Goal: Transaction & Acquisition: Purchase product/service

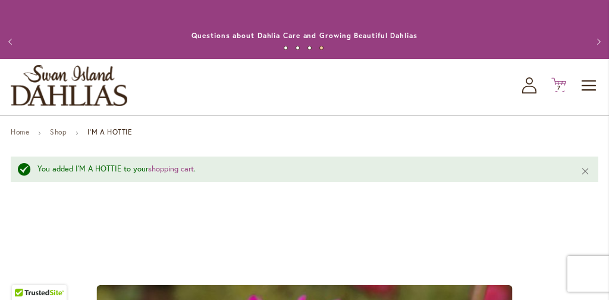
click at [558, 83] on icon "Cart .cls-1 { fill: #231f20; }" at bounding box center [558, 84] width 15 height 15
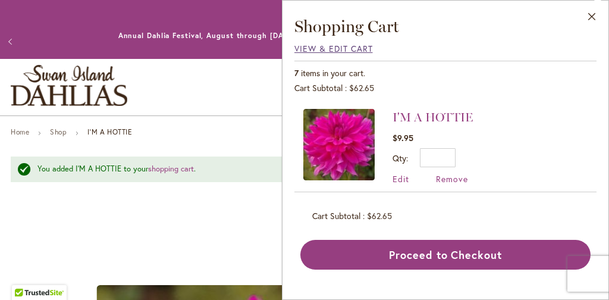
click at [302, 49] on span "View & Edit Cart" at bounding box center [333, 48] width 79 height 11
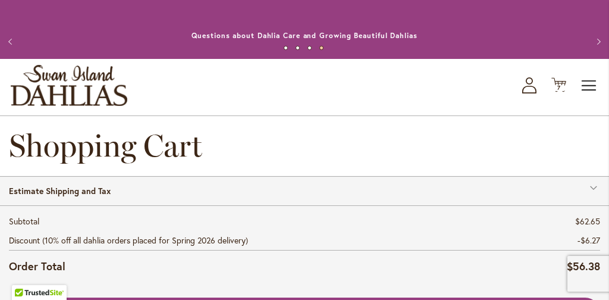
click at [588, 89] on span "Toggle Nav" at bounding box center [590, 86] width 18 height 24
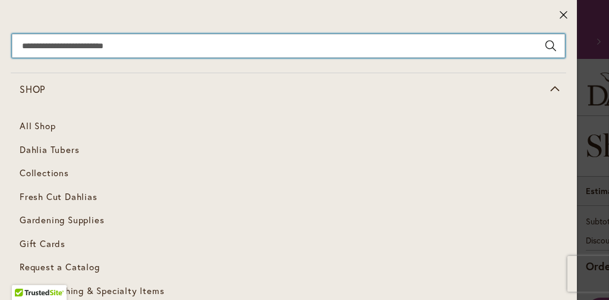
click at [155, 51] on input "Search" at bounding box center [288, 46] width 553 height 24
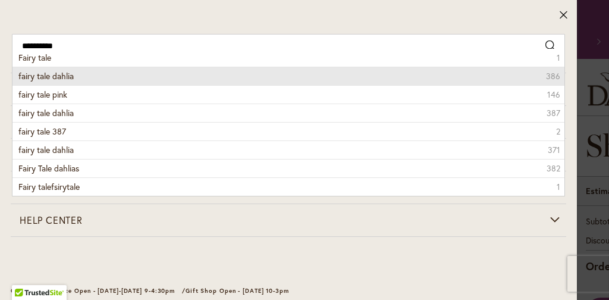
click at [104, 75] on li "fairy tale dahlia 386" at bounding box center [288, 76] width 552 height 18
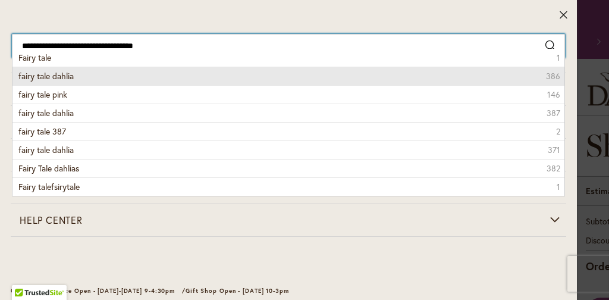
type input "**********"
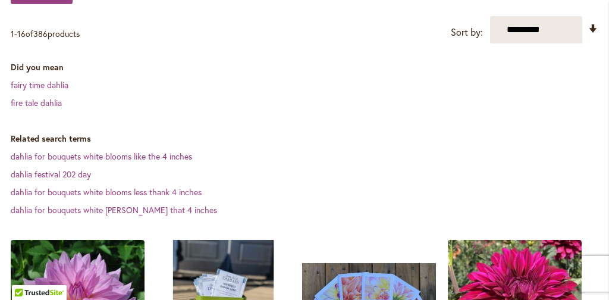
scroll to position [255, 0]
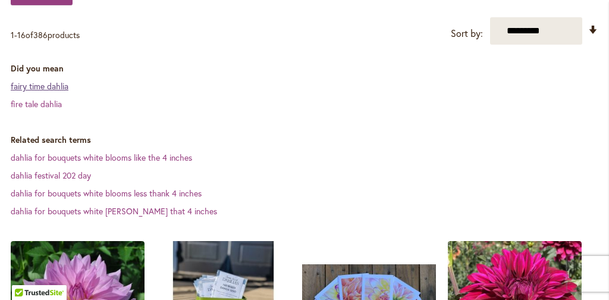
click at [40, 87] on link "fairy time dahlia" at bounding box center [40, 85] width 58 height 11
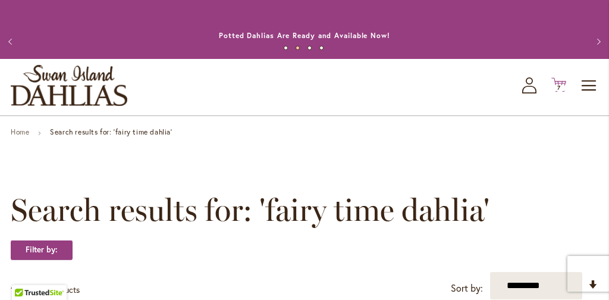
click at [562, 86] on span "7 7 items" at bounding box center [559, 88] width 12 height 6
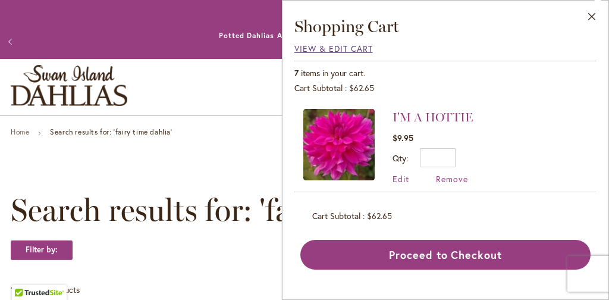
click at [308, 48] on span "View & Edit Cart" at bounding box center [333, 48] width 79 height 11
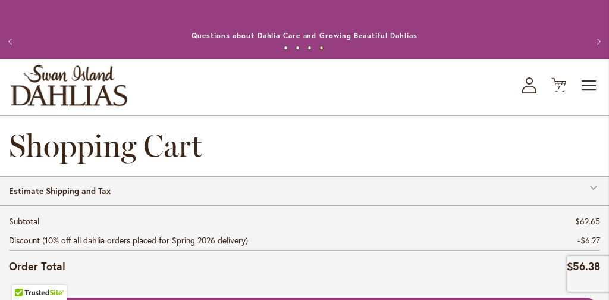
click at [589, 84] on span "Toggle Nav" at bounding box center [590, 86] width 18 height 24
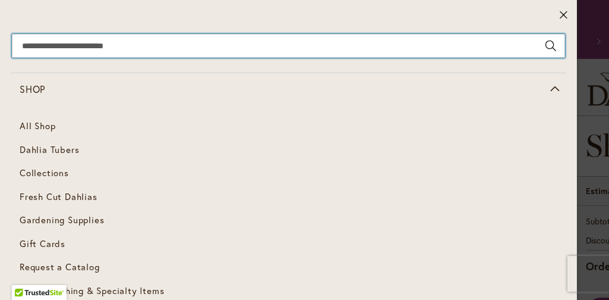
click at [137, 48] on input "Search" at bounding box center [288, 46] width 553 height 24
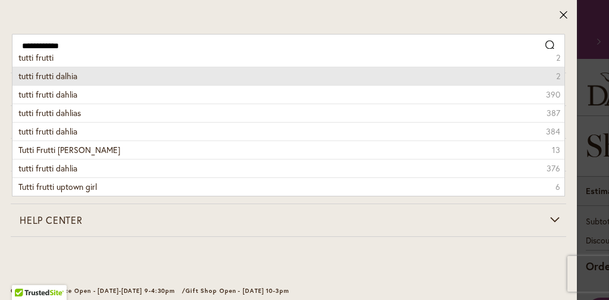
click at [110, 79] on li "tutti frutti dalhia 2" at bounding box center [288, 76] width 552 height 18
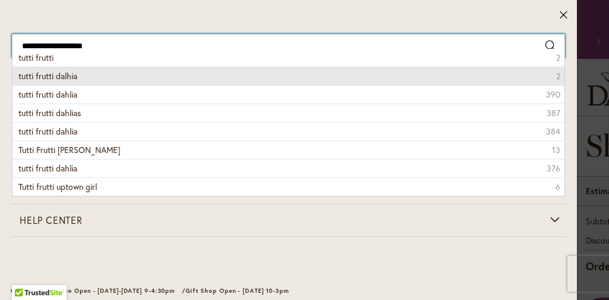
type input "**********"
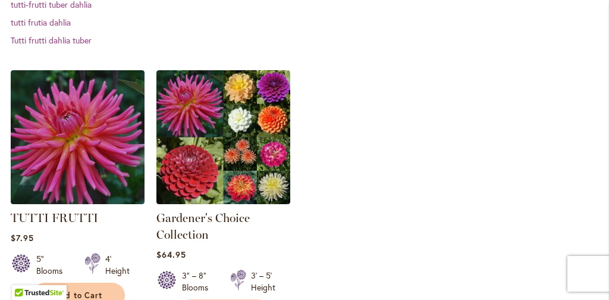
scroll to position [426, 0]
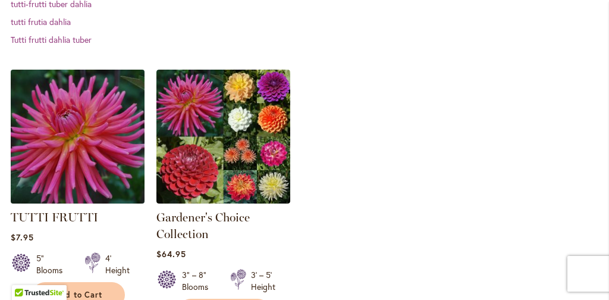
click at [73, 139] on img at bounding box center [77, 136] width 140 height 140
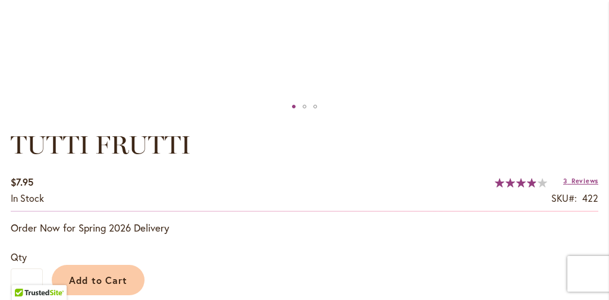
scroll to position [676, 0]
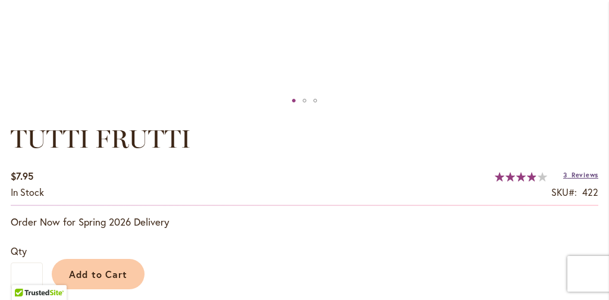
click at [576, 174] on span "Reviews" at bounding box center [585, 175] width 27 height 8
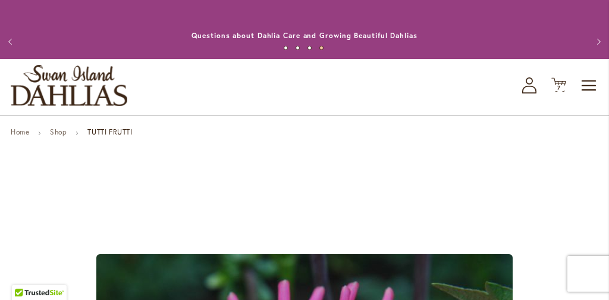
scroll to position [0, 0]
click at [588, 84] on span "Toggle Nav" at bounding box center [590, 86] width 18 height 24
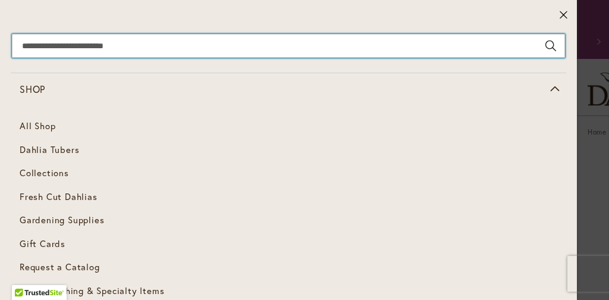
click at [92, 49] on input "Search" at bounding box center [288, 46] width 553 height 24
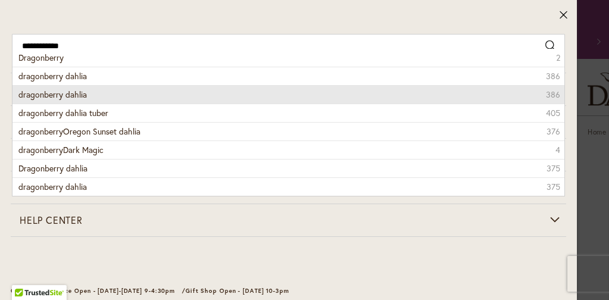
drag, startPoint x: 92, startPoint y: 49, endPoint x: 79, endPoint y: 95, distance: 46.9
click at [79, 95] on span "dragonberry dahlia" at bounding box center [52, 94] width 68 height 11
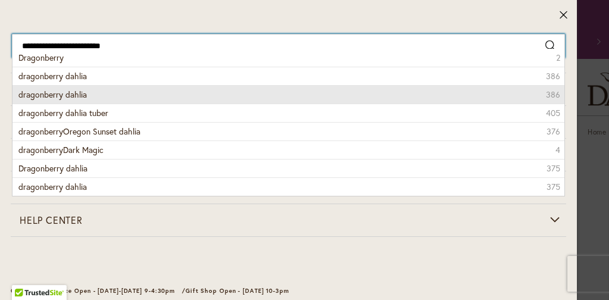
type input "**********"
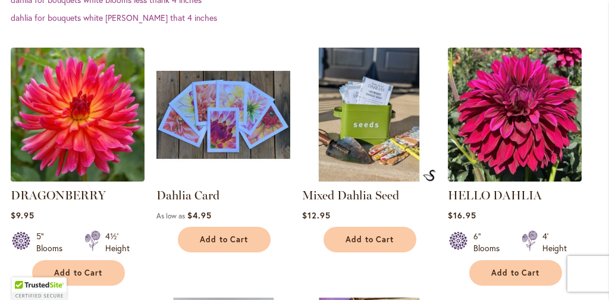
scroll to position [382, 0]
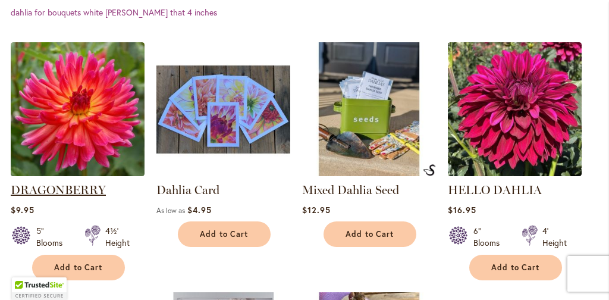
click at [79, 187] on link "DRAGONBERRY" at bounding box center [58, 190] width 95 height 14
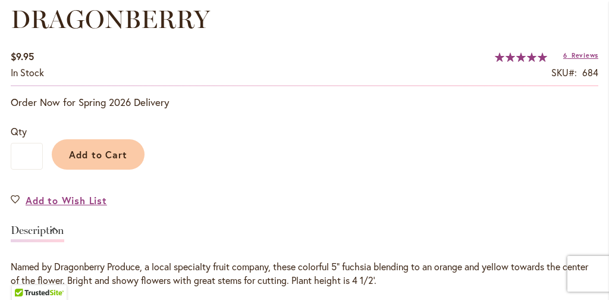
scroll to position [788, 0]
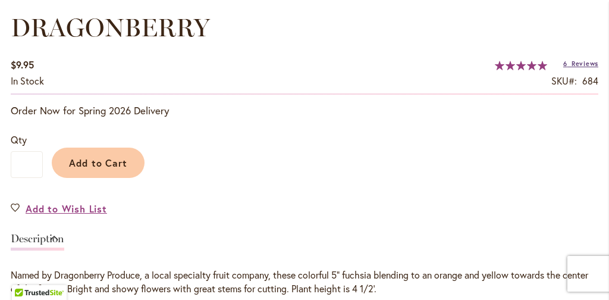
click at [579, 64] on span "Reviews" at bounding box center [585, 63] width 27 height 8
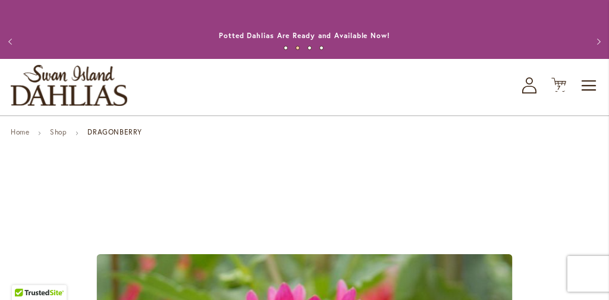
scroll to position [0, 0]
